Goal: Find specific page/section: Find specific page/section

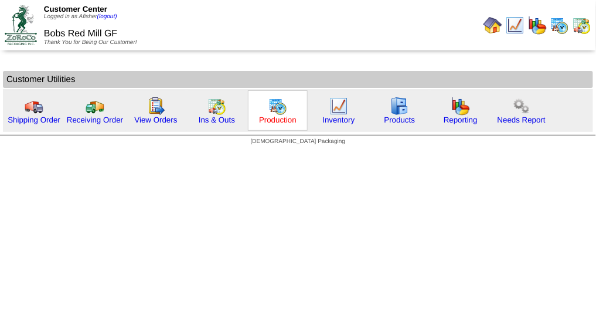
click at [262, 120] on link "Production" at bounding box center [278, 120] width 38 height 9
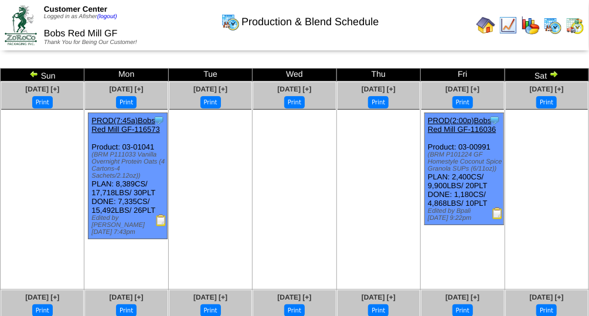
click at [553, 75] on img at bounding box center [553, 73] width 9 height 9
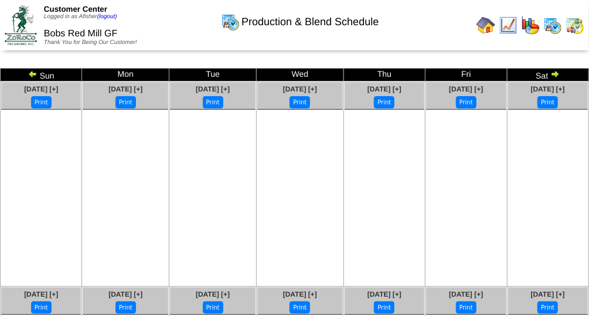
click at [554, 73] on img at bounding box center [555, 73] width 9 height 9
